Goal: Check status

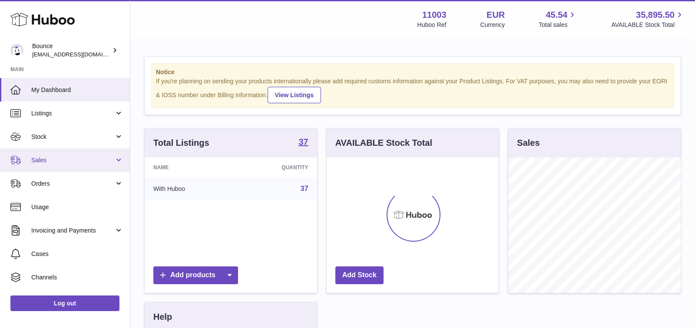
scroll to position [135, 172]
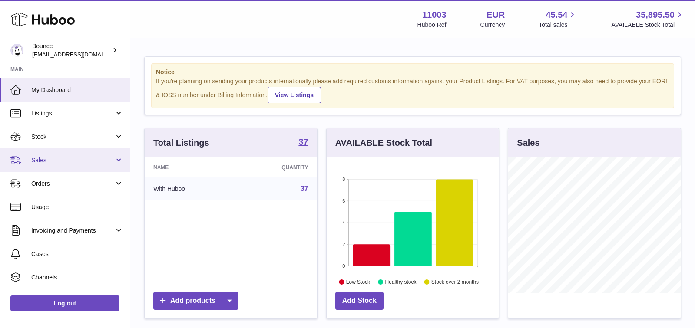
click at [94, 156] on span "Sales" at bounding box center [72, 160] width 83 height 8
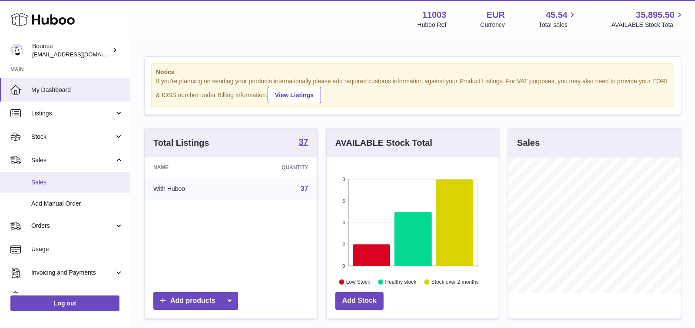
click at [82, 186] on span "Sales" at bounding box center [77, 182] width 92 height 8
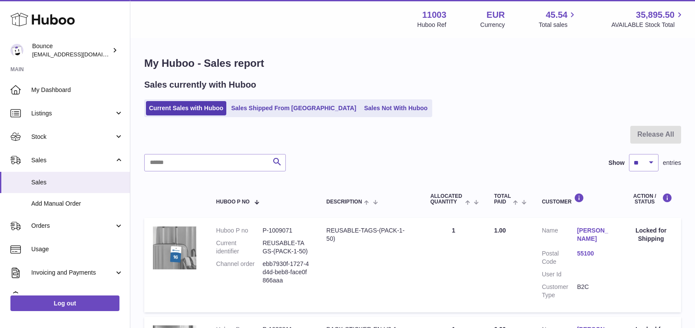
click at [259, 110] on link "Sales Shipped From [GEOGRAPHIC_DATA]" at bounding box center [293, 108] width 131 height 14
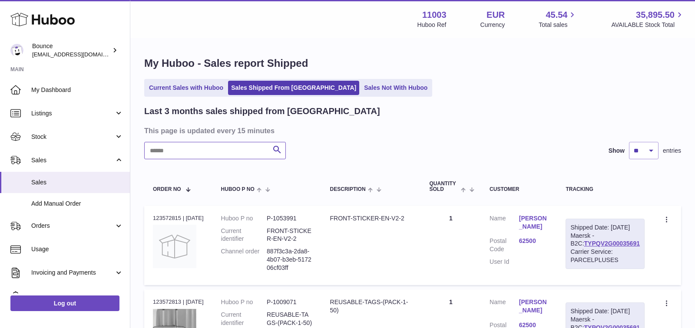
click at [231, 156] on input "text" at bounding box center [215, 150] width 142 height 17
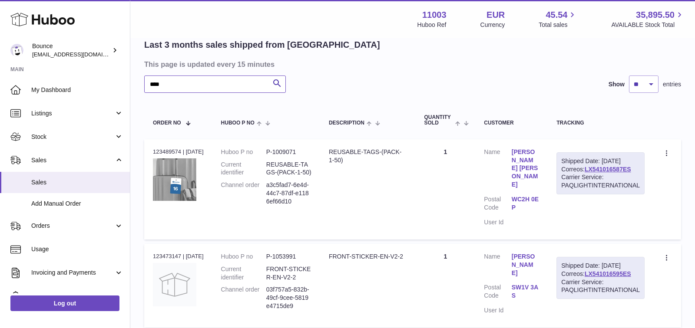
scroll to position [73, 0]
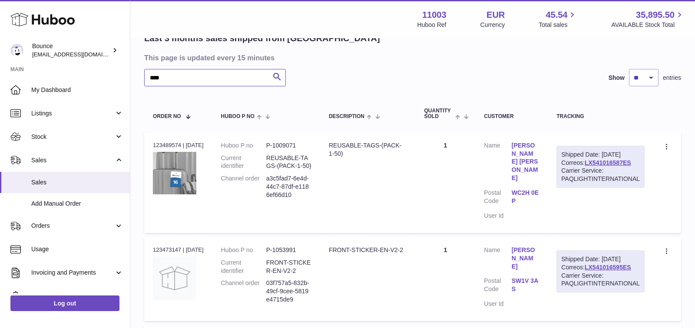
click at [177, 78] on input "****" at bounding box center [215, 77] width 142 height 17
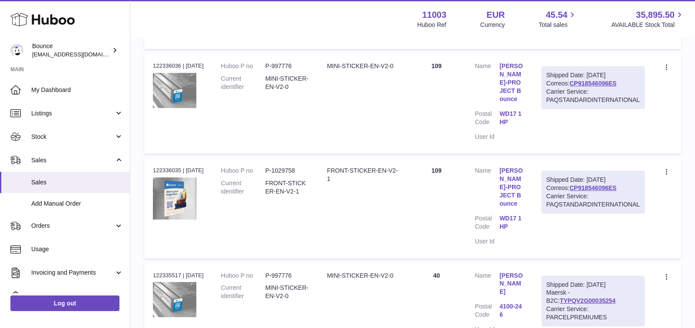
scroll to position [314, 0]
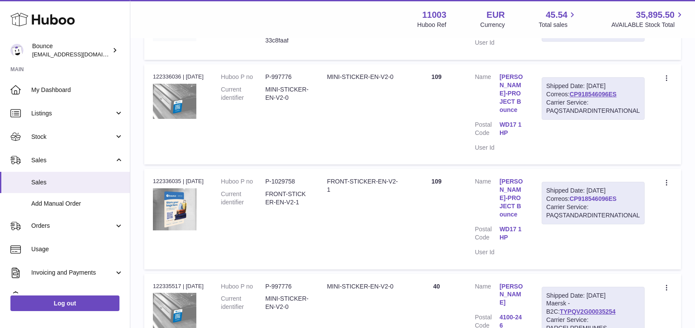
type input "****"
click at [584, 195] on link "CP918546096ES" at bounding box center [592, 198] width 47 height 7
click at [168, 75] on div "Order no 122336036 | 5th Aug" at bounding box center [178, 77] width 51 height 8
copy div "122336036"
